Goal: Use online tool/utility: Utilize a website feature to perform a specific function

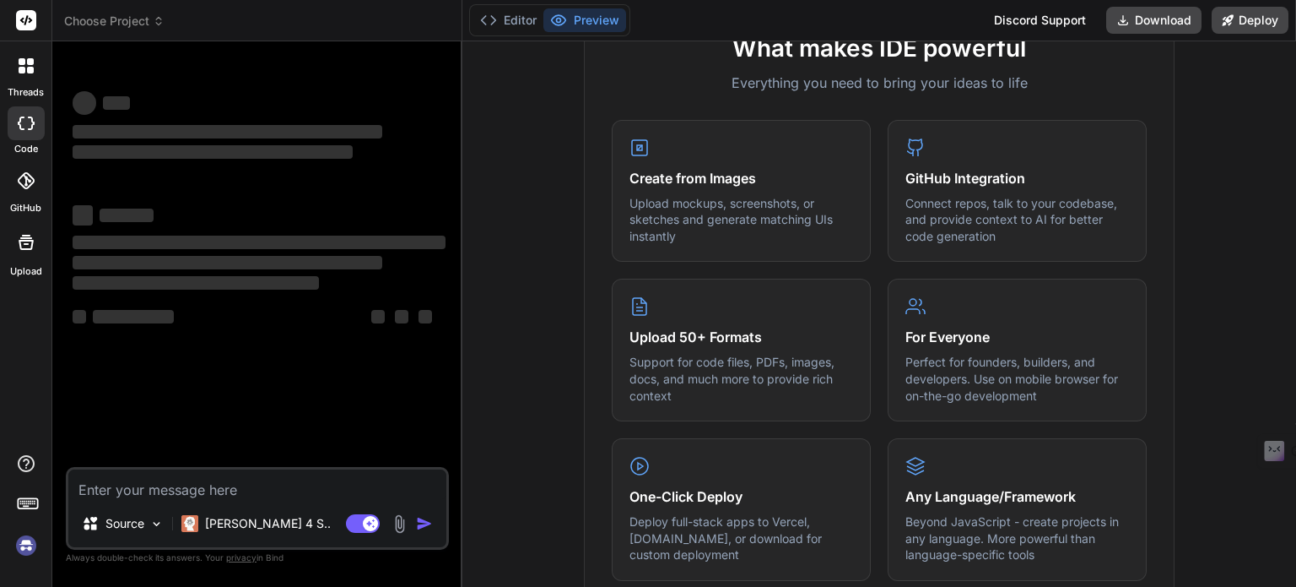
type textarea "x"
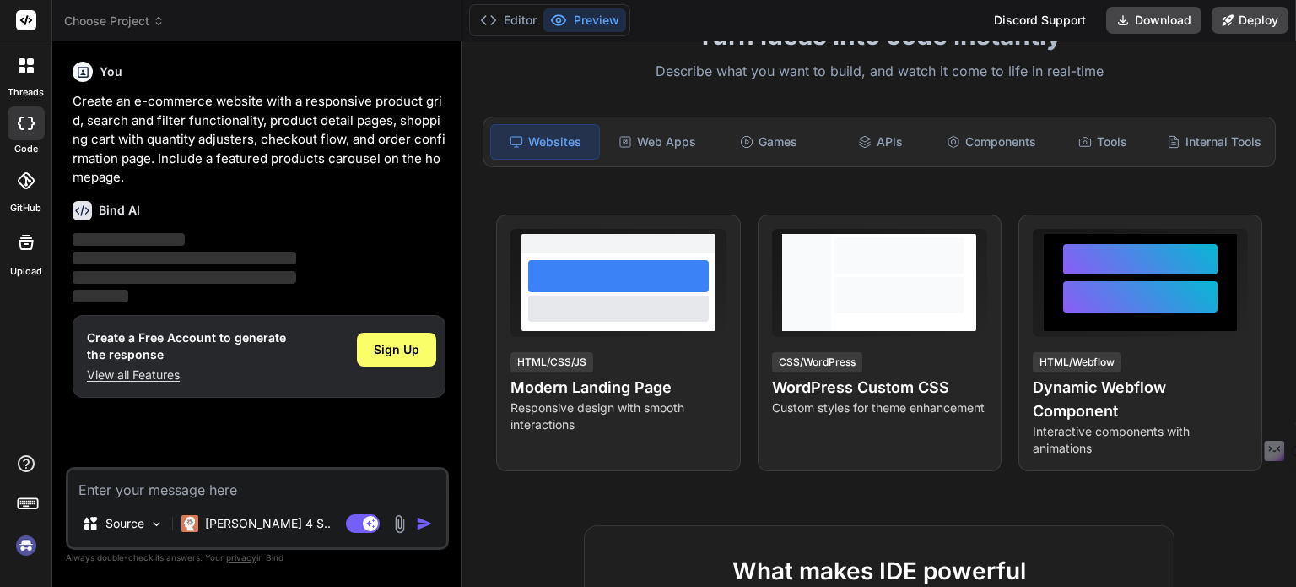
scroll to position [16, 0]
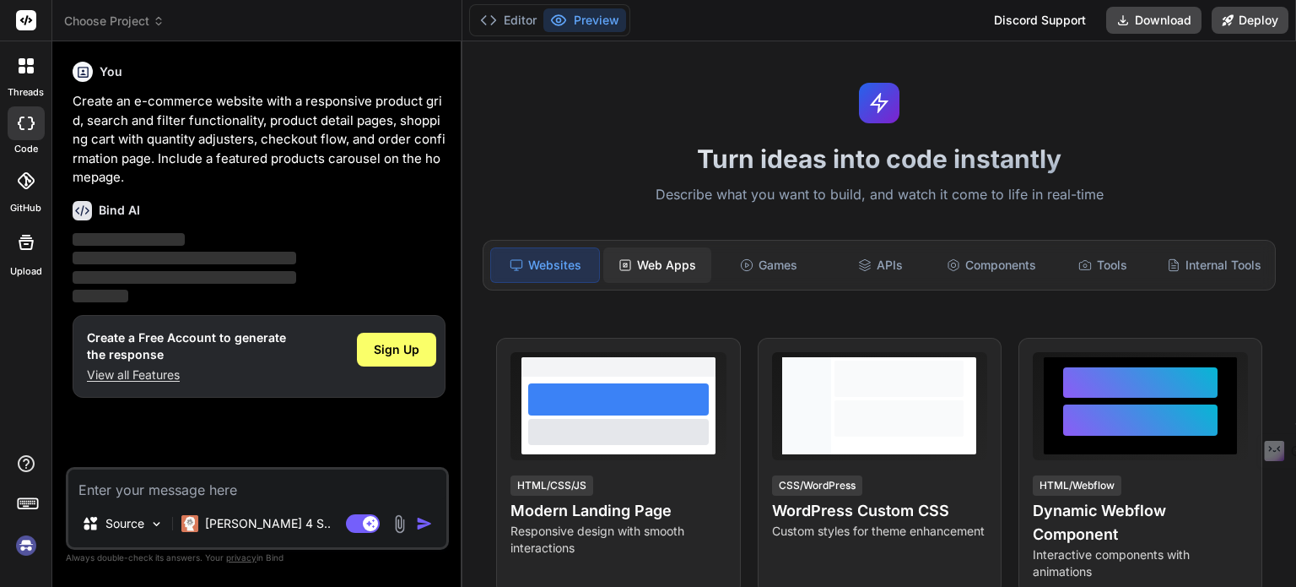
click at [658, 247] on div "Web Apps" at bounding box center [657, 264] width 108 height 35
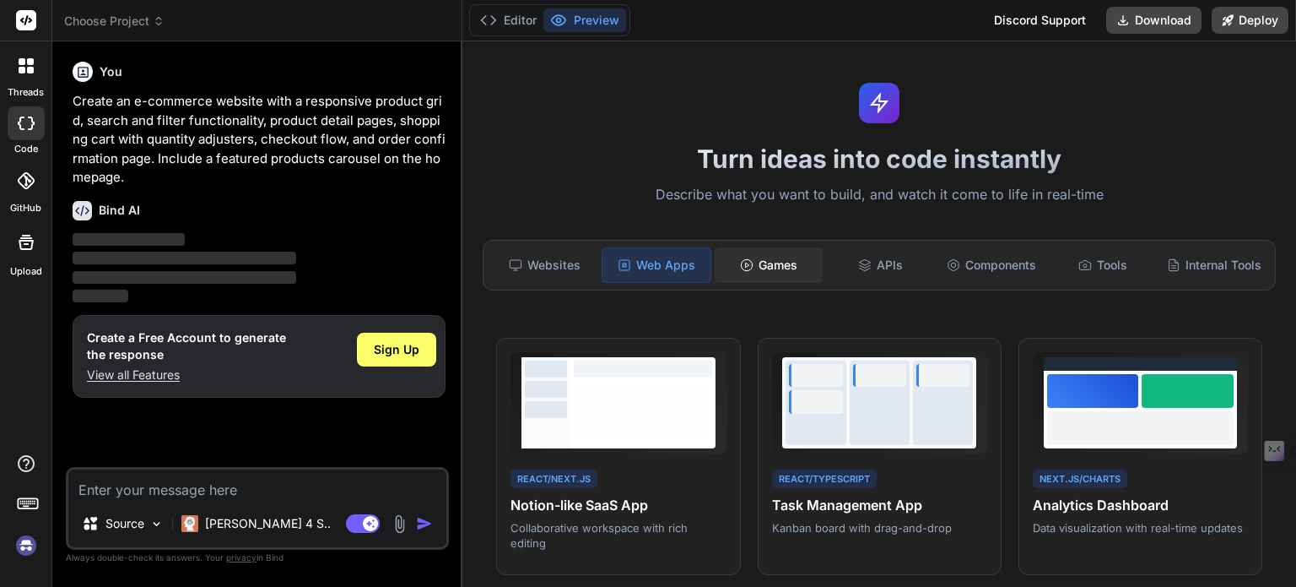
click at [788, 275] on div "Games" at bounding box center [769, 264] width 108 height 35
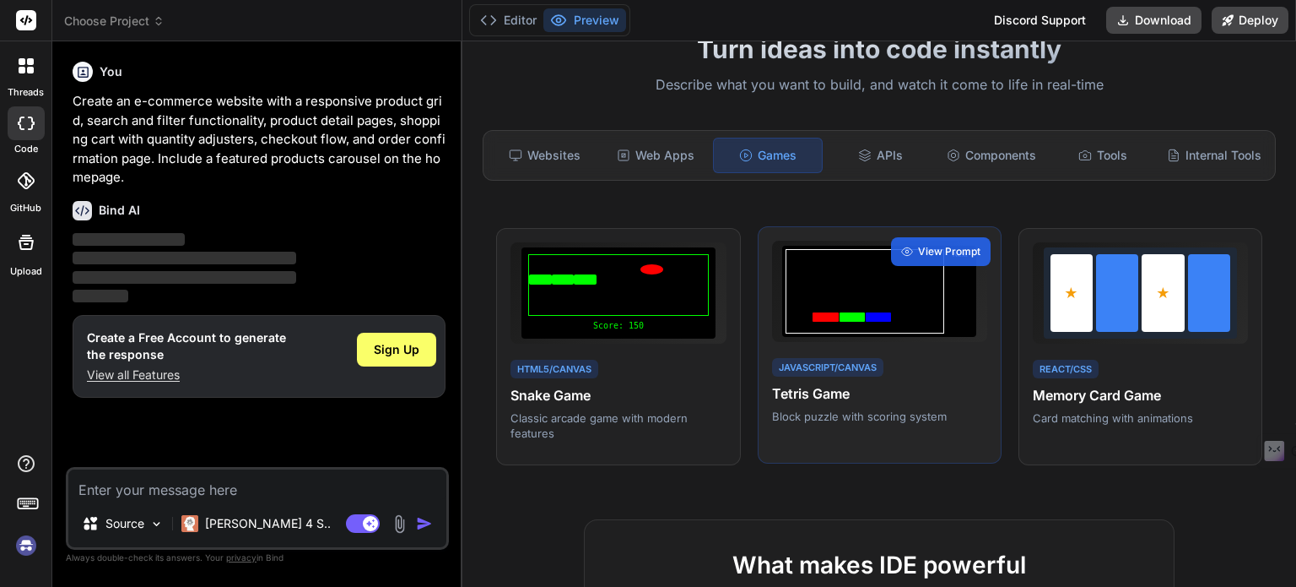
scroll to position [51, 0]
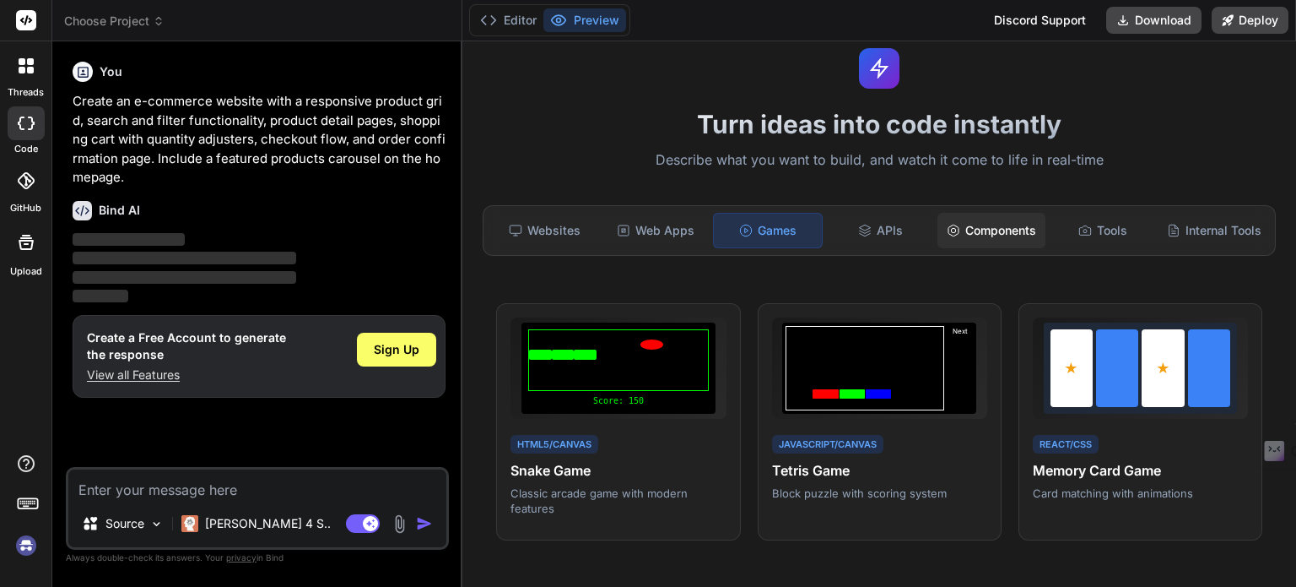
click at [979, 229] on div "Components" at bounding box center [992, 230] width 108 height 35
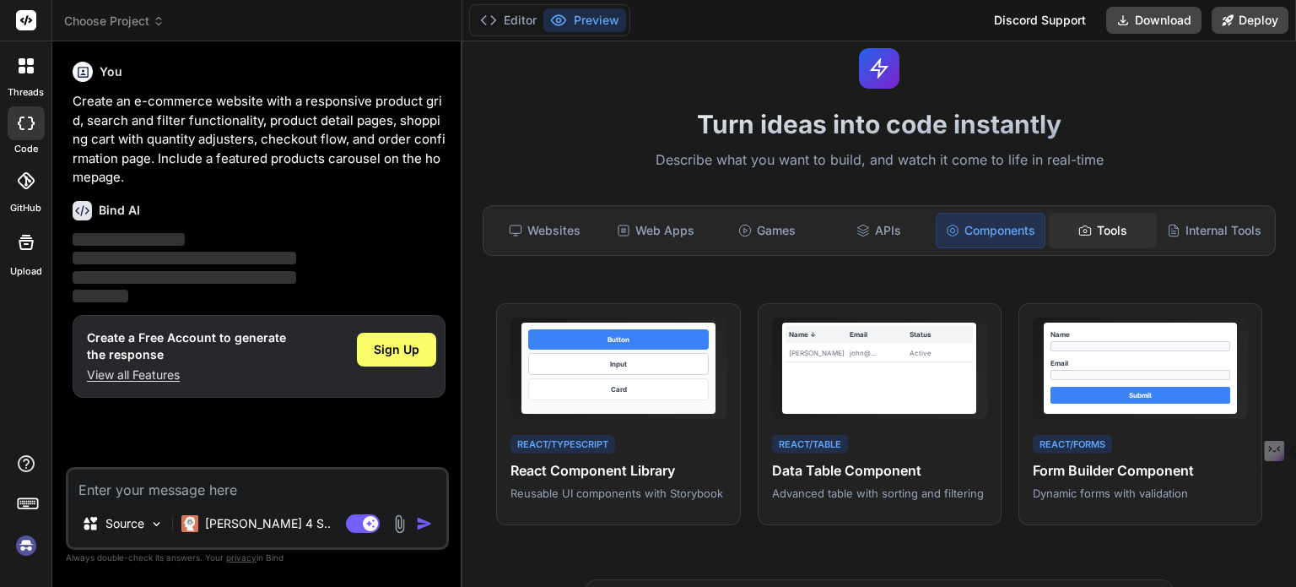
click at [1101, 240] on div "Tools" at bounding box center [1103, 230] width 108 height 35
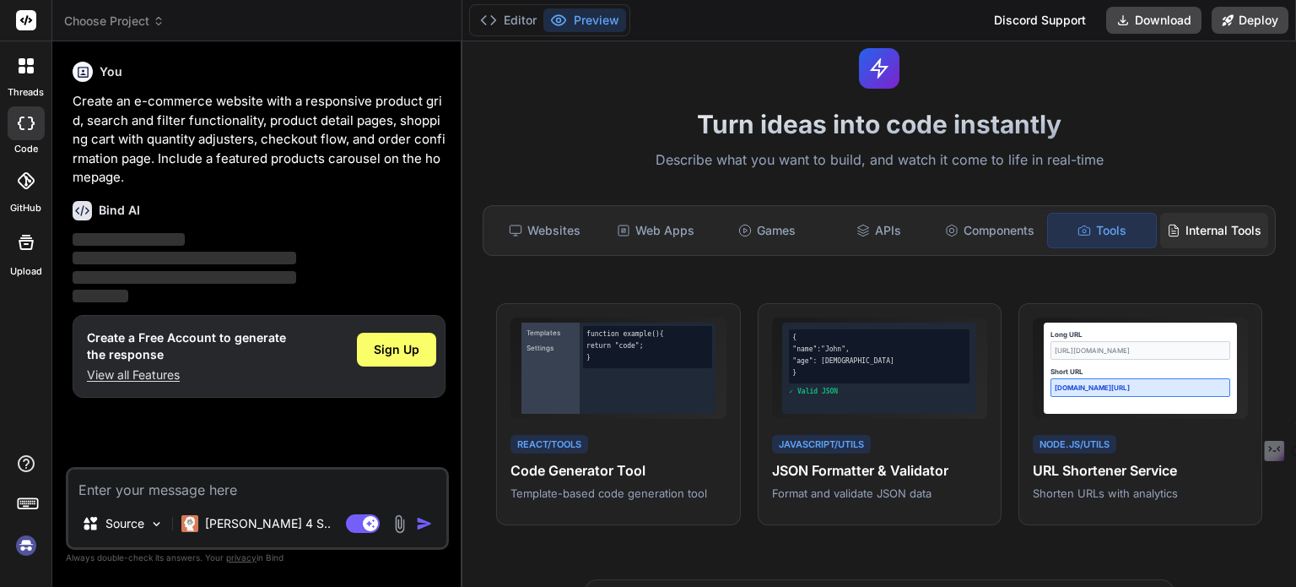
click at [1191, 224] on div "Internal Tools" at bounding box center [1214, 230] width 108 height 35
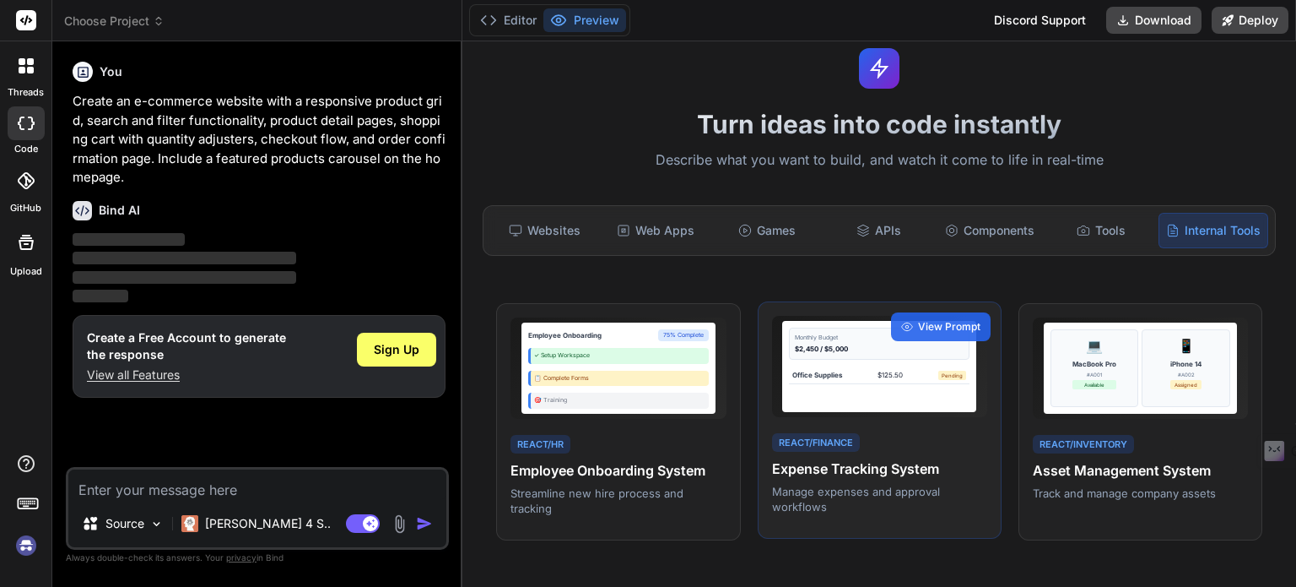
click at [873, 384] on div "Office Supplies $125.50 Pending" at bounding box center [879, 375] width 181 height 18
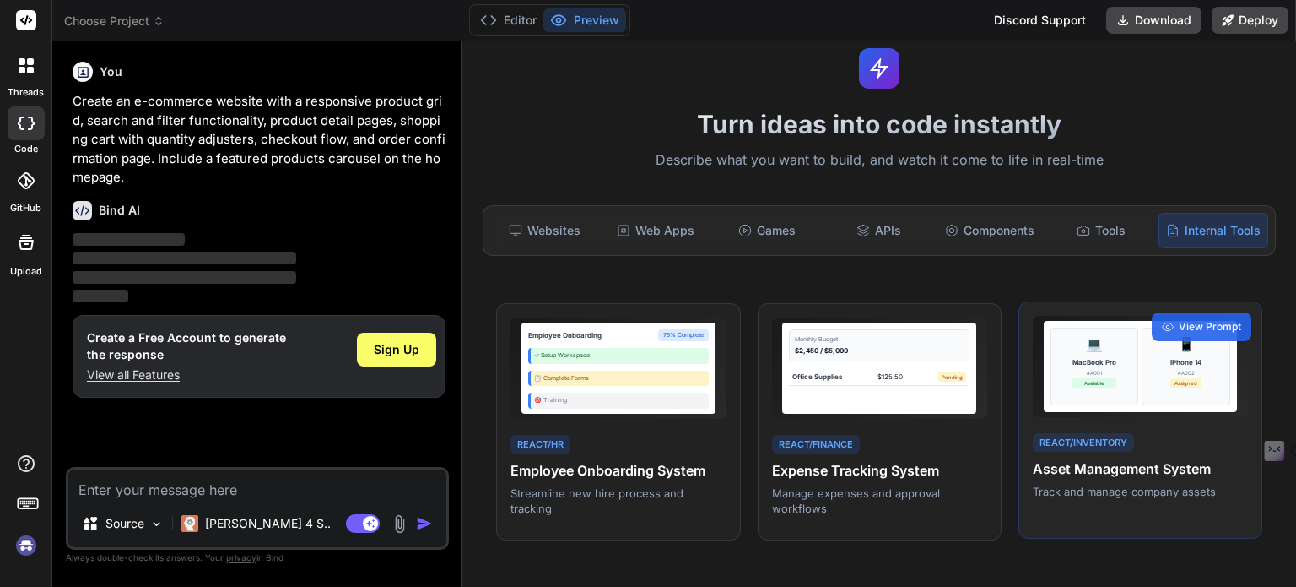
click at [1073, 376] on div "#A001" at bounding box center [1095, 373] width 44 height 8
click at [1194, 334] on span "View Prompt" at bounding box center [1210, 326] width 62 height 15
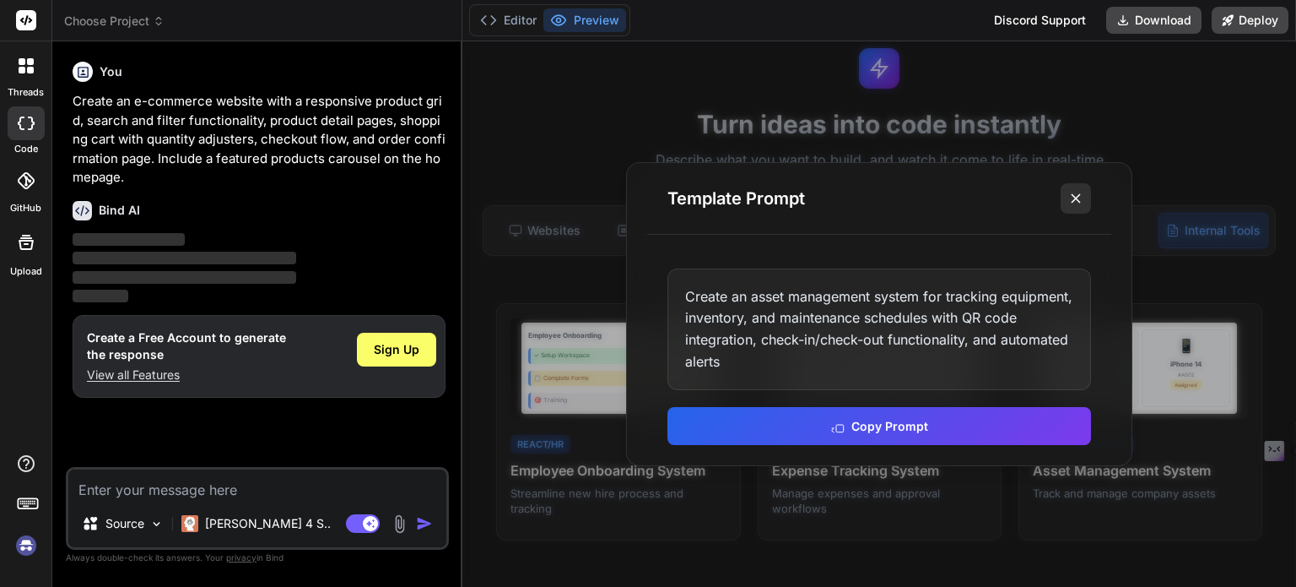
click at [1081, 196] on icon at bounding box center [1076, 198] width 17 height 17
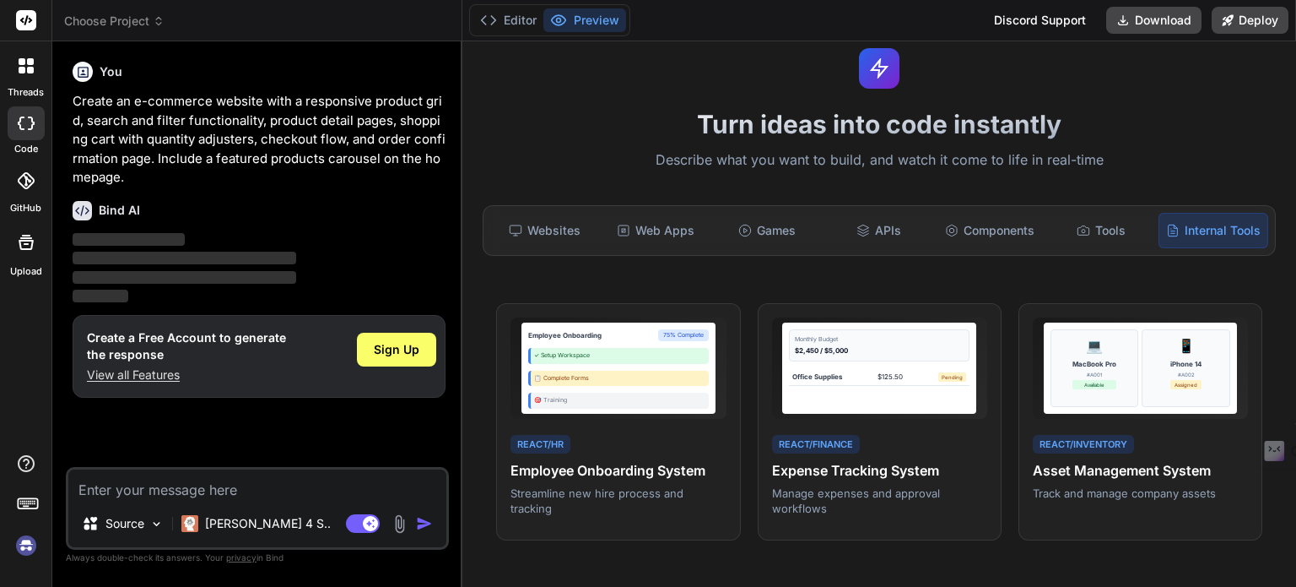
scroll to position [0, 0]
